Goal: Task Accomplishment & Management: Use online tool/utility

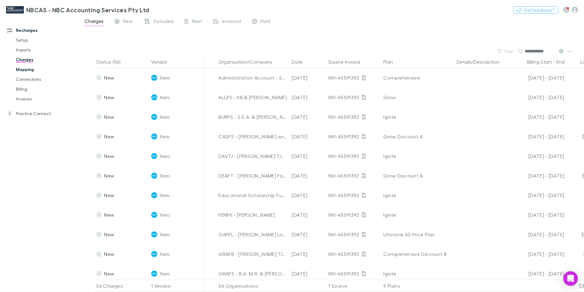
click at [29, 69] on link "Mapping" at bounding box center [46, 69] width 73 height 10
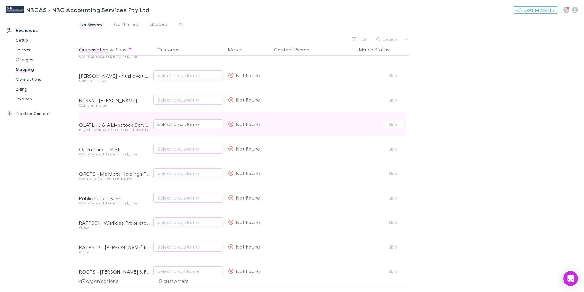
scroll to position [599, 0]
